Goal: Task Accomplishment & Management: Manage account settings

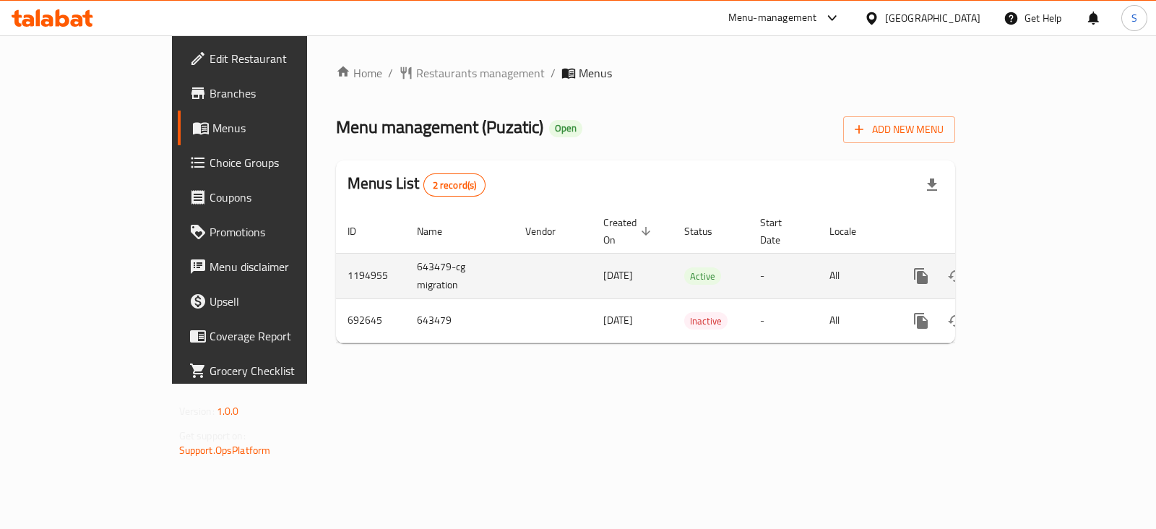
click at [1042, 259] on div "enhanced table" at bounding box center [973, 276] width 139 height 35
click at [1042, 259] on link "enhanced table" at bounding box center [1025, 276] width 35 height 35
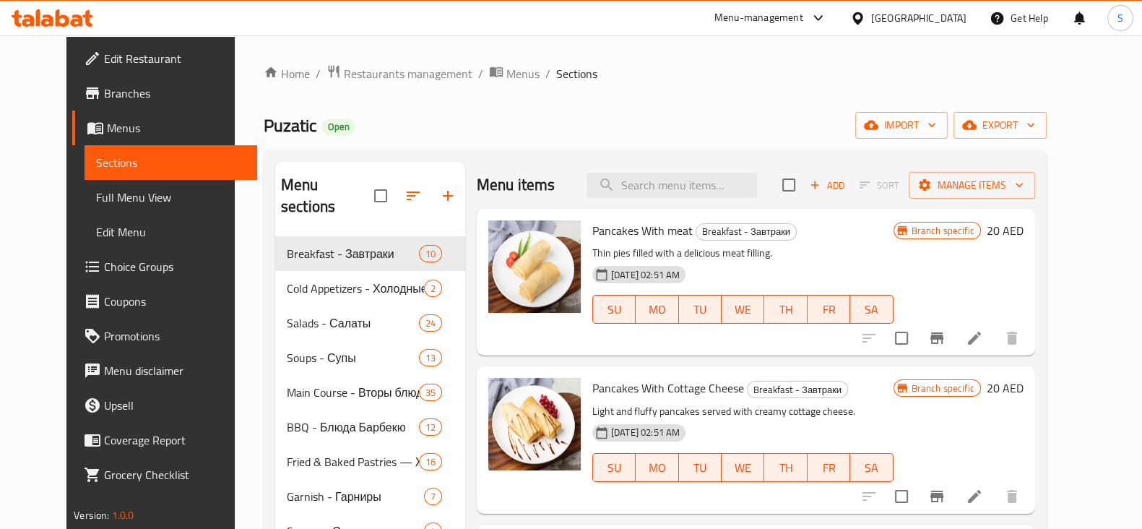
click at [104, 269] on span "Choice Groups" at bounding box center [175, 266] width 142 height 17
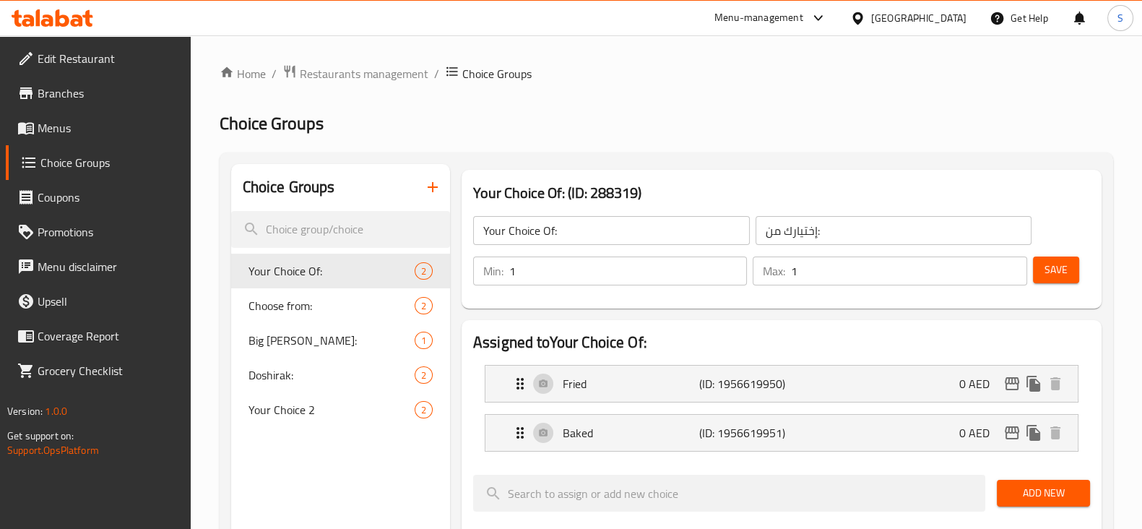
scroll to position [90, 0]
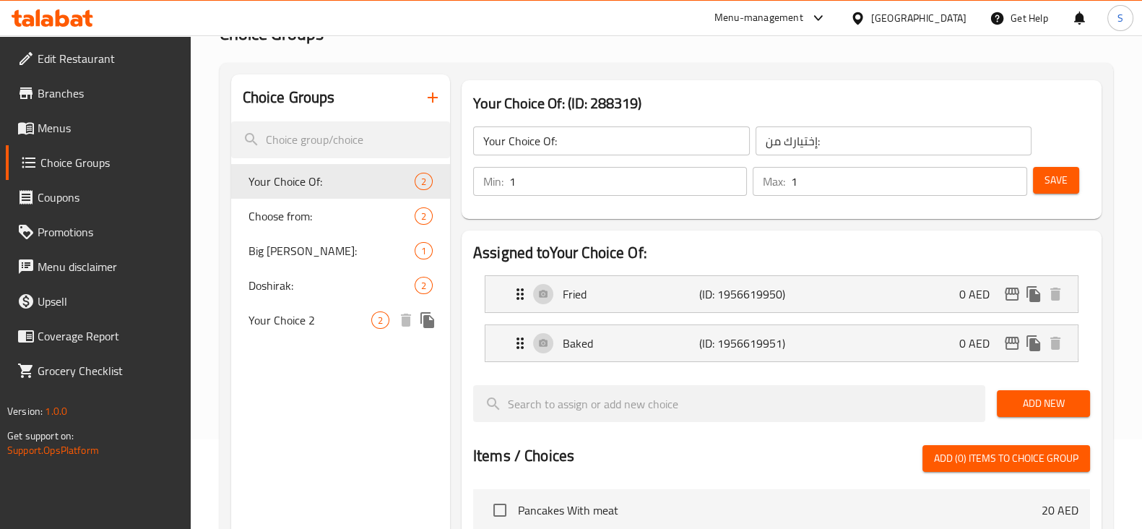
click at [263, 311] on span "Your Choice 2" at bounding box center [309, 319] width 123 height 17
type input "Your Choice 2"
type input "اختيارك:"
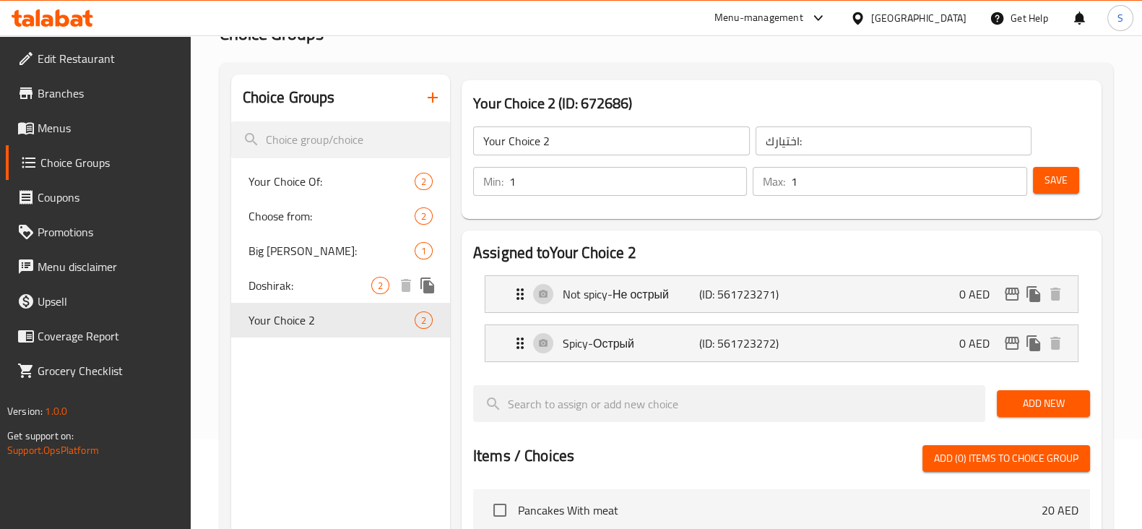
click at [264, 292] on span "Doshirak:" at bounding box center [309, 285] width 123 height 17
type input "Doshirak:"
type input "دوشيراك:"
type input "0"
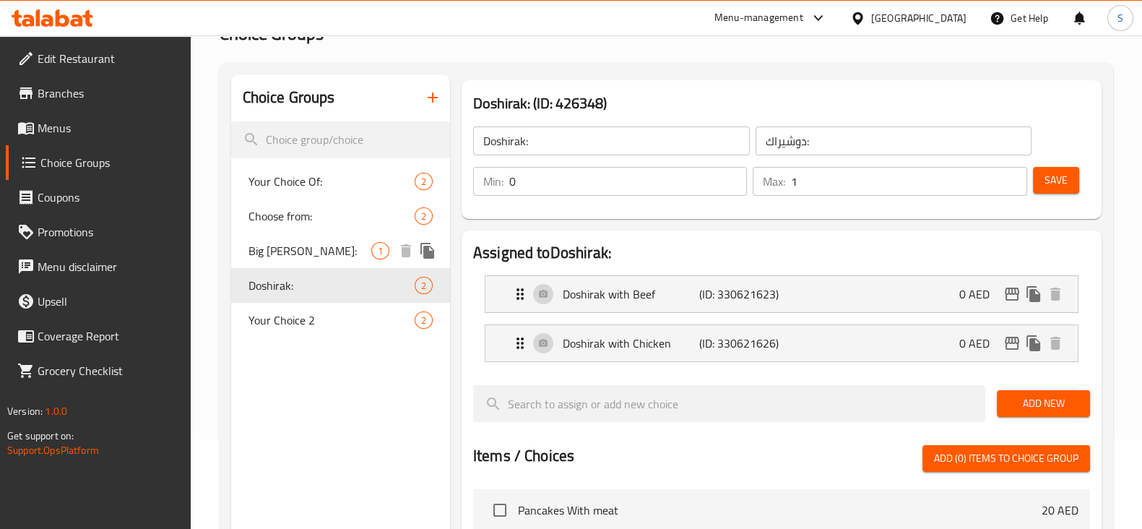
click at [296, 259] on span "Big [PERSON_NAME]:" at bounding box center [309, 250] width 123 height 17
type input "Big [PERSON_NAME]:"
type input "كوليتش كبير:"
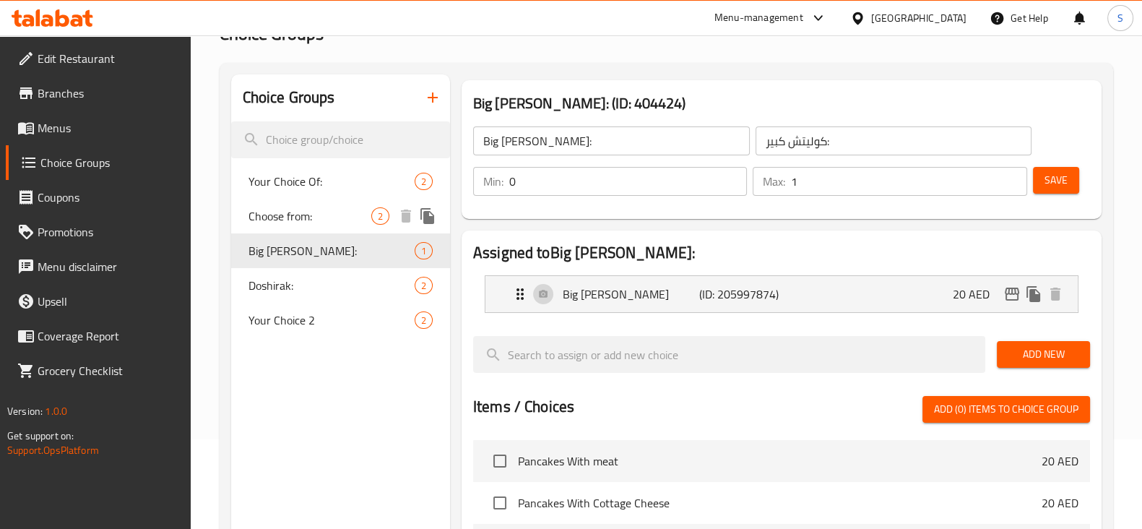
click at [307, 224] on span "Choose from:" at bounding box center [309, 215] width 123 height 17
type input "Choose from:"
type input "اختر من 1"
type input "1"
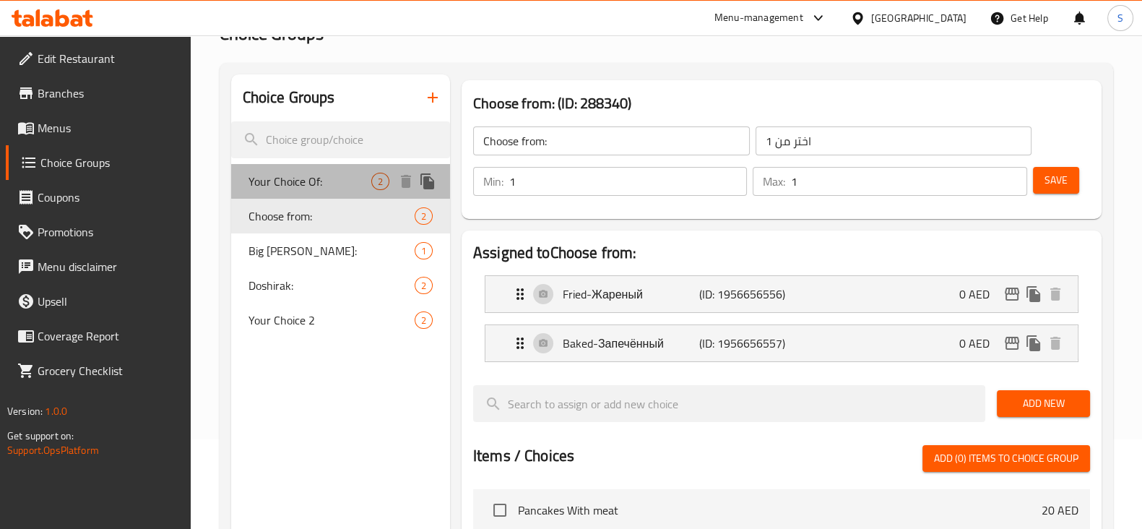
click at [319, 192] on div "Your Choice Of: 2" at bounding box center [340, 181] width 219 height 35
type input "Your Choice Of:"
type input "إختيارك من:"
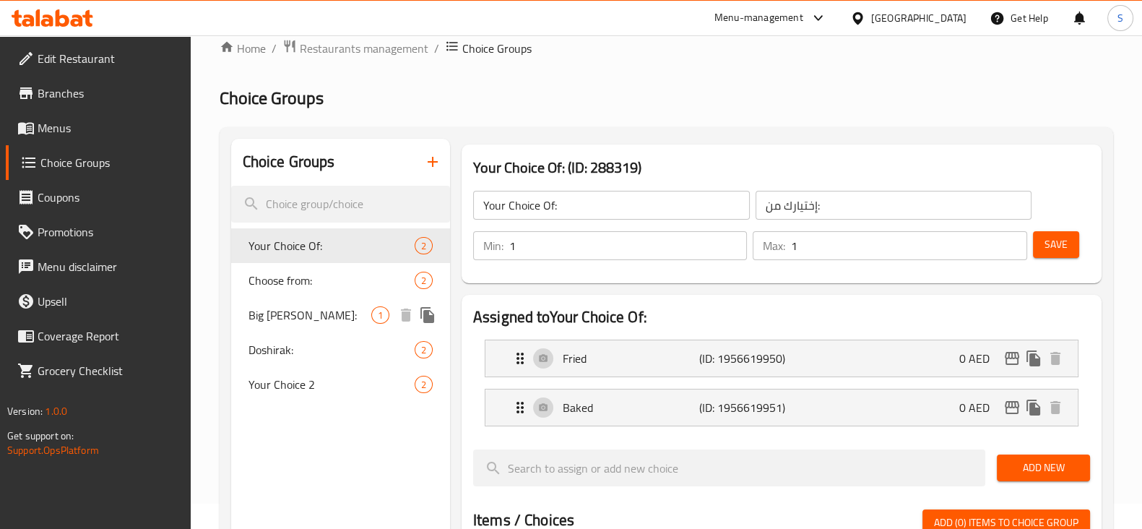
scroll to position [0, 0]
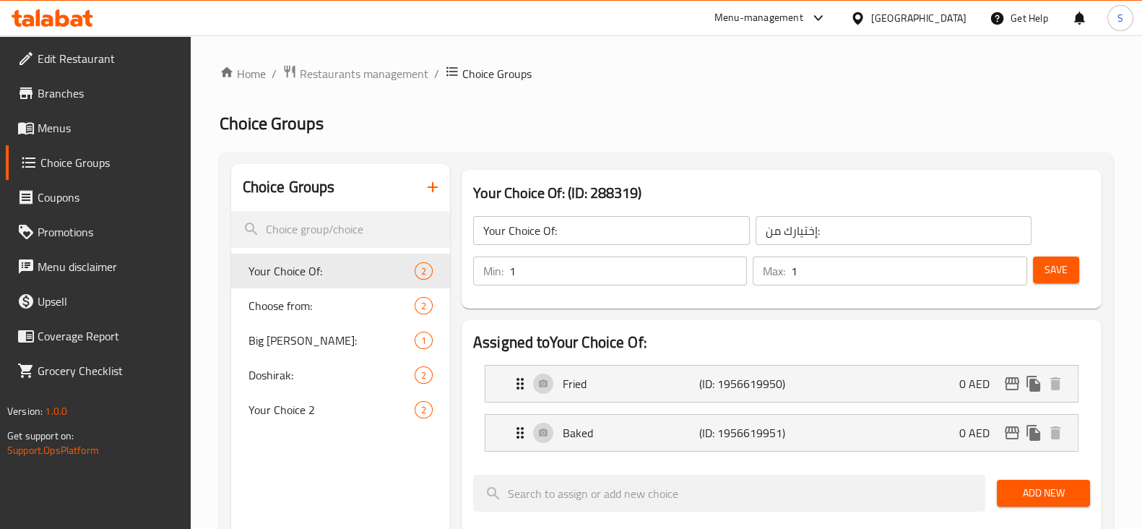
click at [64, 120] on span "Menus" at bounding box center [109, 127] width 142 height 17
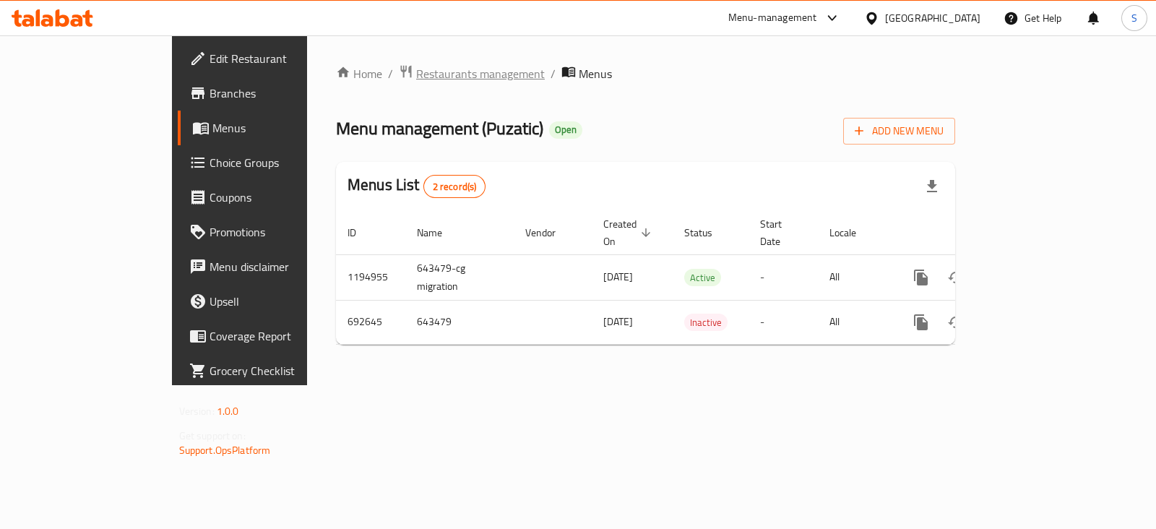
click at [416, 66] on span "Restaurants management" at bounding box center [480, 73] width 129 height 17
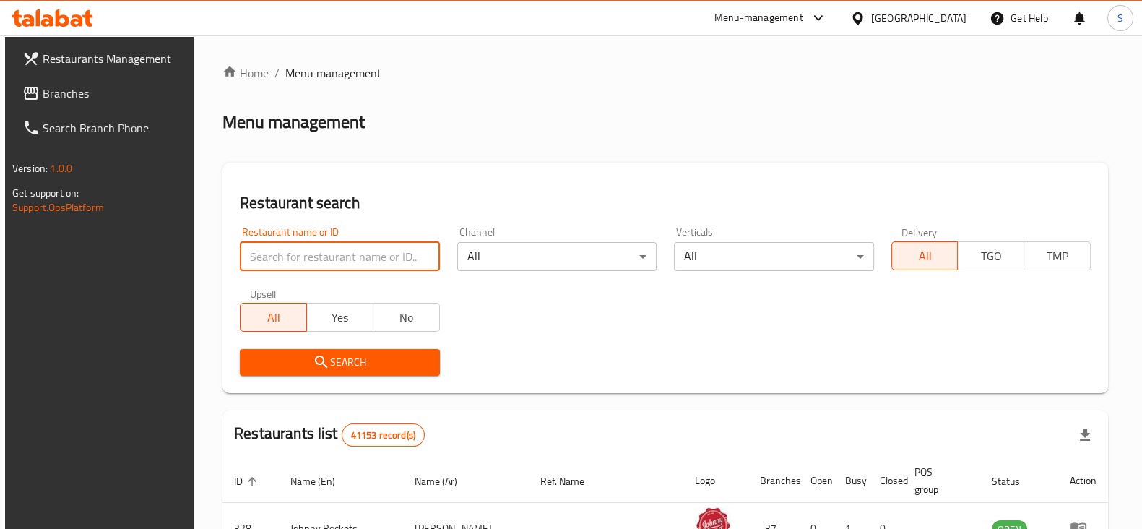
click at [376, 261] on input "search" at bounding box center [339, 256] width 199 height 29
type input "vkusno"
click button "Search" at bounding box center [339, 362] width 199 height 27
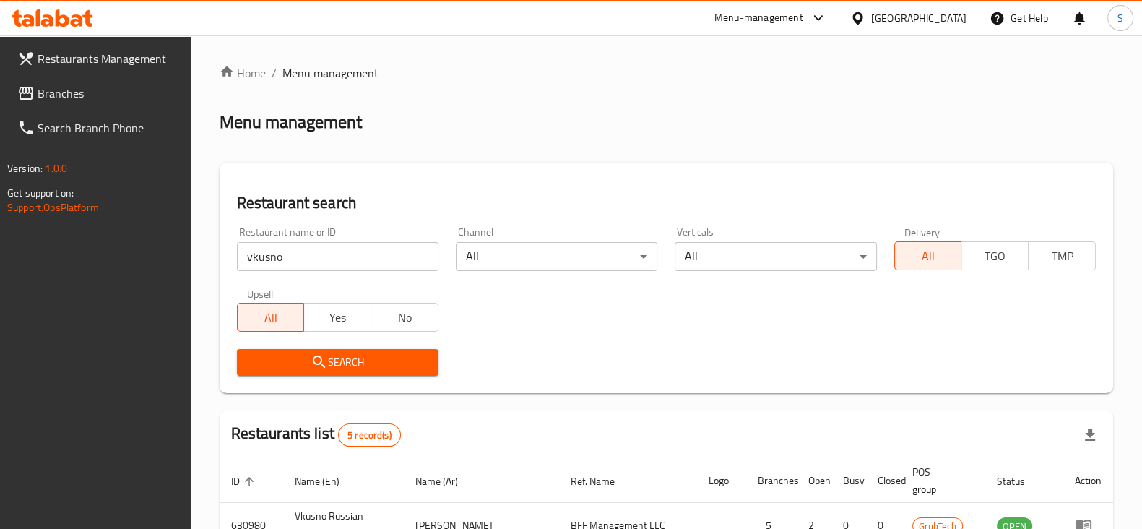
click at [548, 135] on div at bounding box center [571, 264] width 1142 height 529
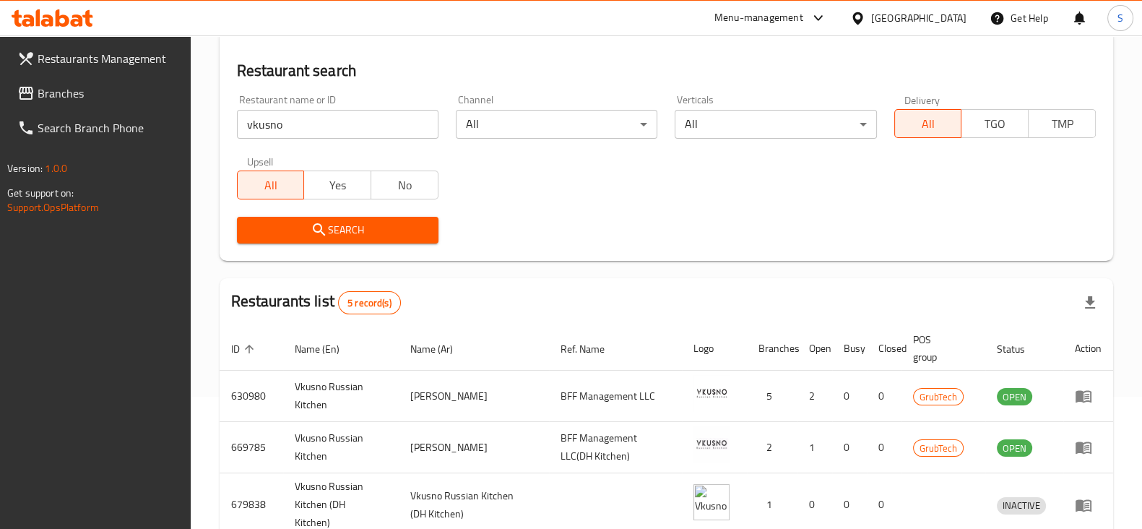
scroll to position [271, 0]
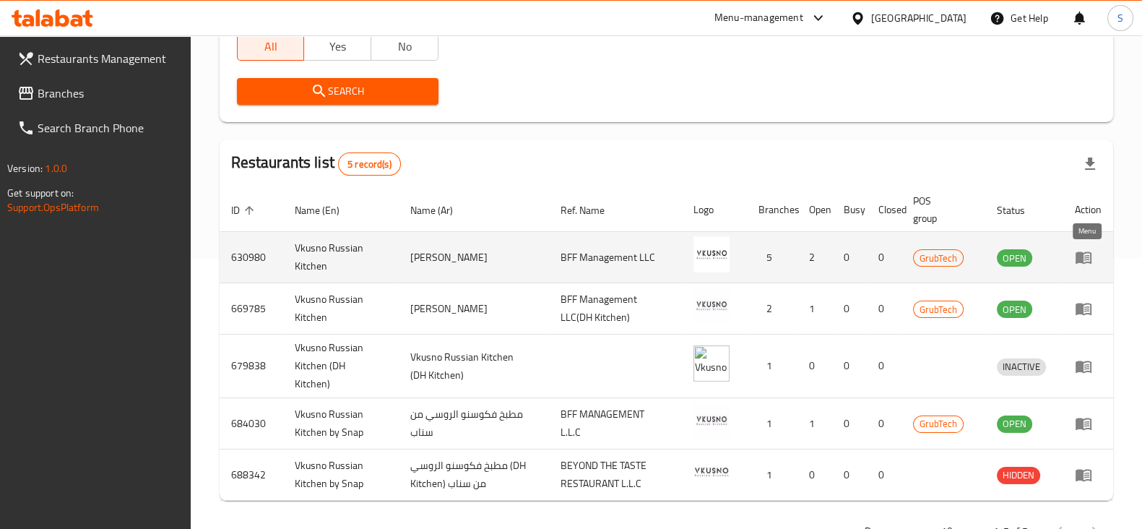
click at [1081, 254] on icon "enhanced table" at bounding box center [1084, 258] width 16 height 12
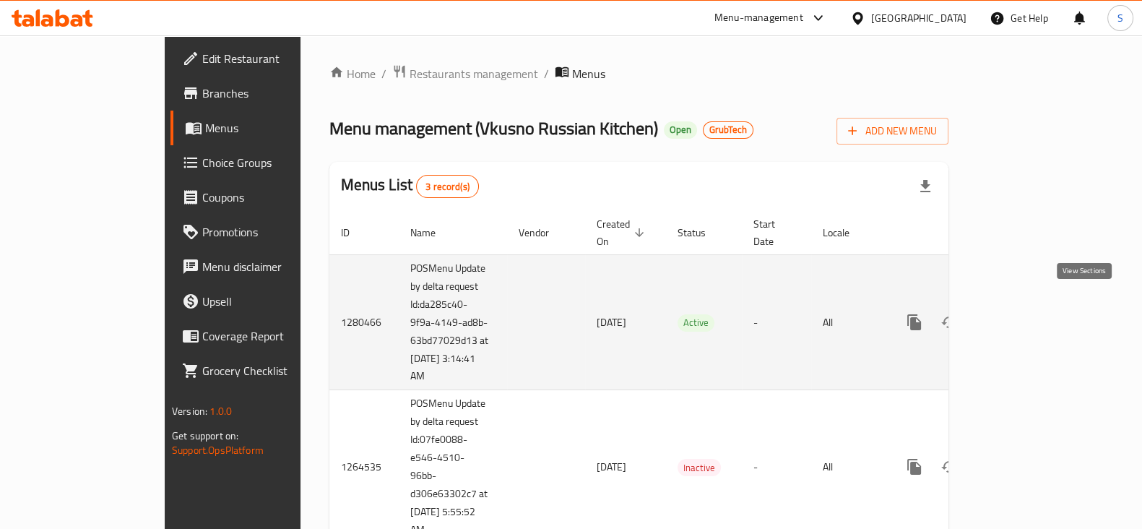
click at [1027, 313] on icon "enhanced table" at bounding box center [1018, 321] width 17 height 17
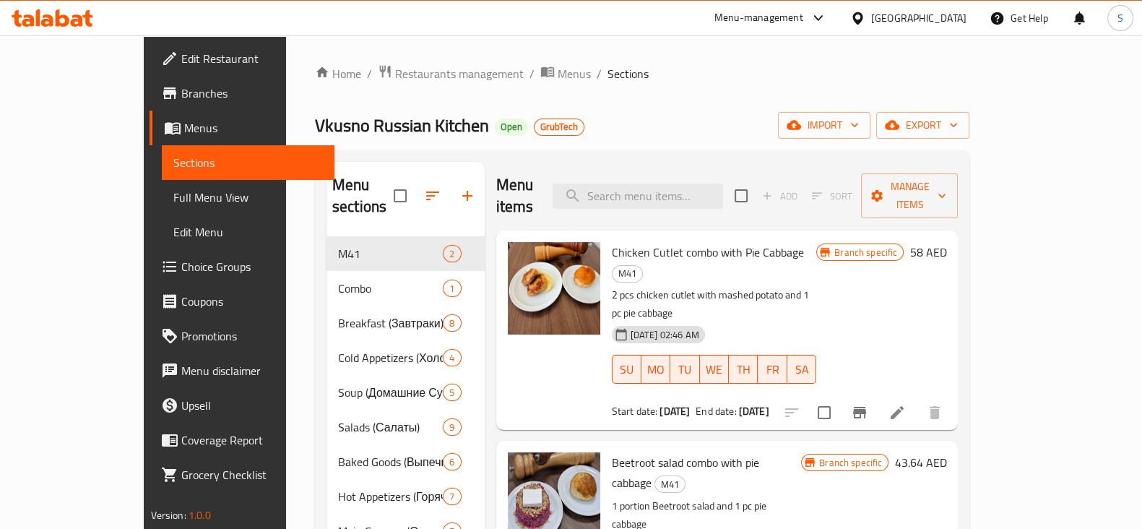
click at [181, 269] on span "Choice Groups" at bounding box center [252, 266] width 142 height 17
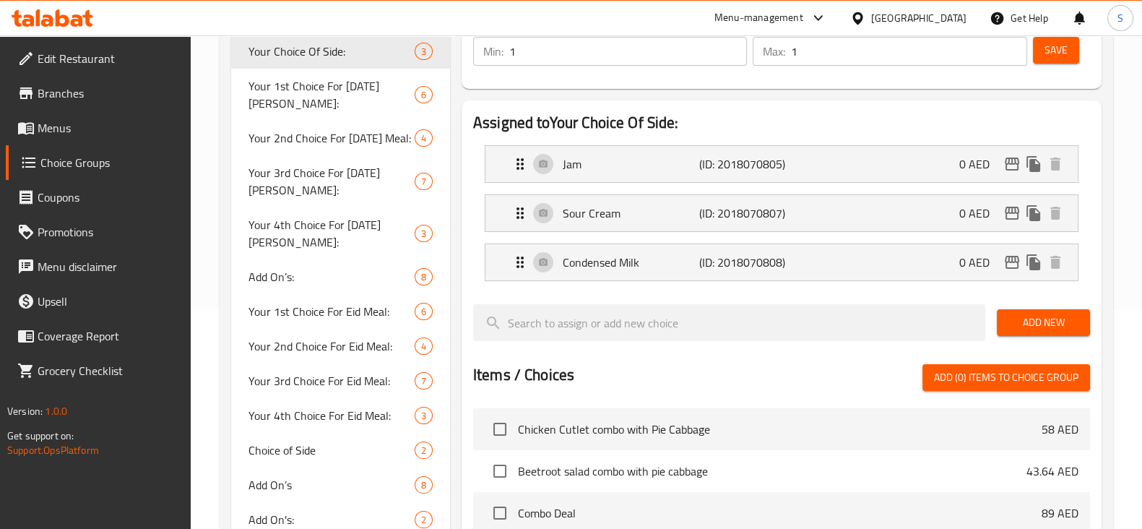
scroll to position [271, 0]
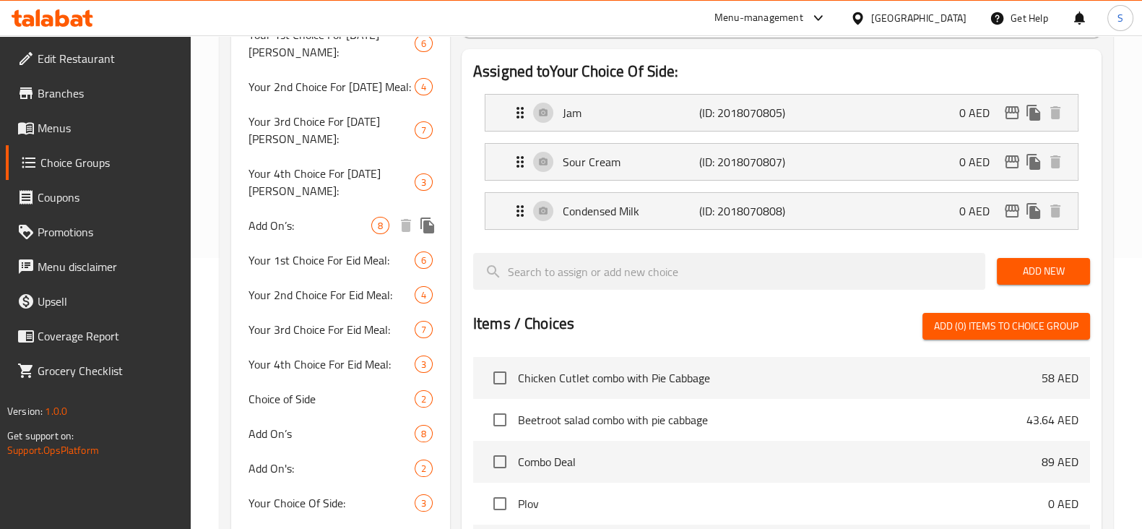
click at [249, 234] on span "Add On’s:" at bounding box center [309, 225] width 123 height 17
type input "Add On’s:"
type input "الإضافات:"
type input "0"
type input "8"
